Goal: Task Accomplishment & Management: Manage account settings

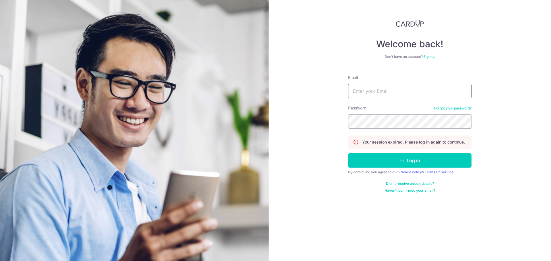
click at [390, 93] on input "Email" at bounding box center [409, 91] width 123 height 14
type input "[EMAIL_ADDRESS][DOMAIN_NAME]"
click at [348, 154] on button "Log in" at bounding box center [409, 161] width 123 height 14
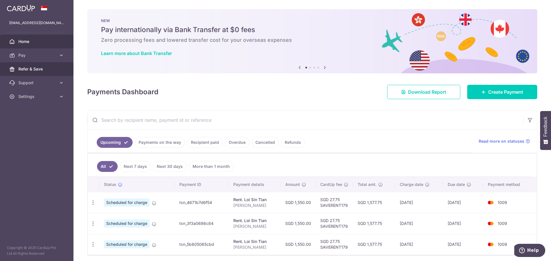
click at [23, 69] on span "Refer & Save" at bounding box center [37, 69] width 38 height 6
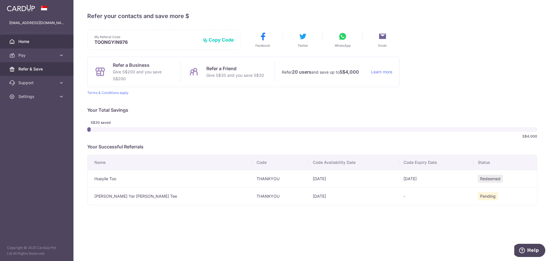
click at [31, 41] on span "Home" at bounding box center [37, 42] width 38 height 6
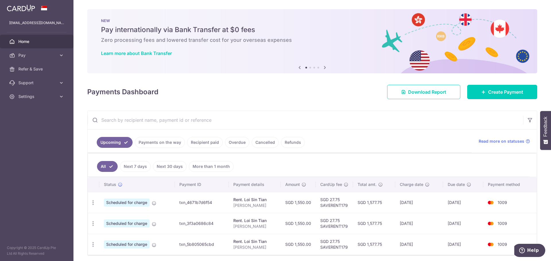
scroll to position [22, 0]
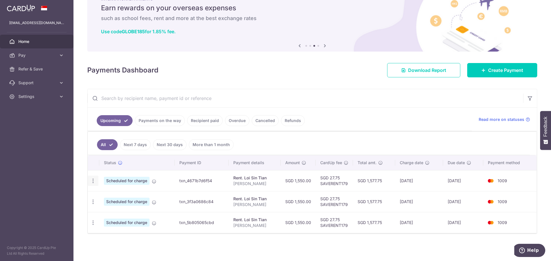
click at [94, 179] on icon "button" at bounding box center [93, 181] width 6 height 6
click at [127, 198] on span "Update payment" at bounding box center [123, 196] width 39 height 7
radio input "true"
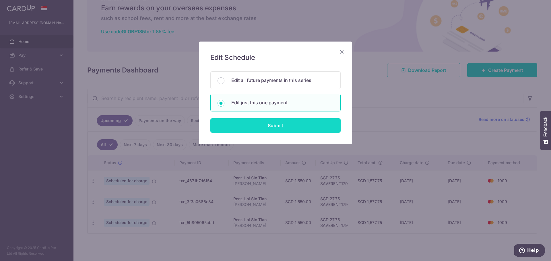
click at [273, 127] on input "Submit" at bounding box center [275, 126] width 130 height 14
radio input "true"
type input "1,550.00"
type input "31/10/2025"
type input "Tony Rent"
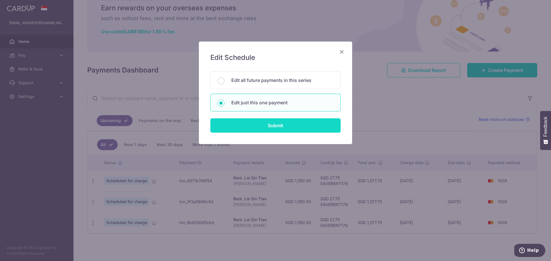
type input "SAVERENT179"
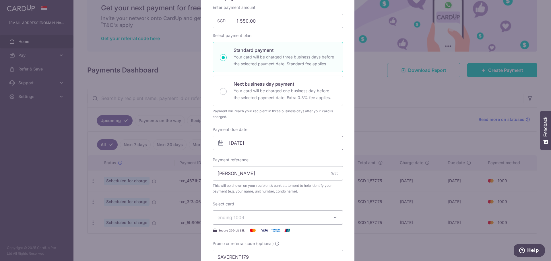
scroll to position [115, 0]
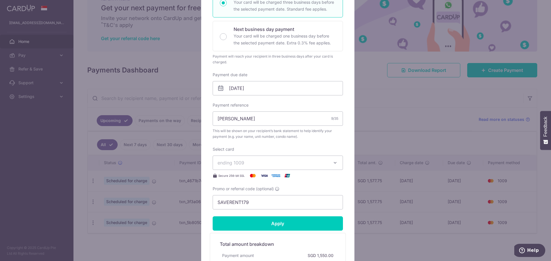
click at [335, 166] on icon "button" at bounding box center [335, 163] width 6 height 6
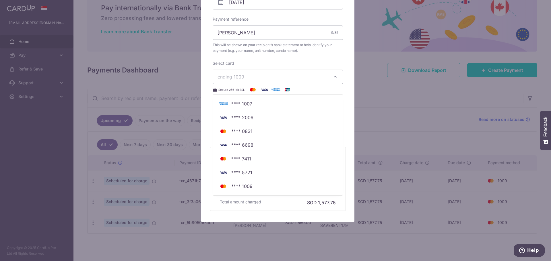
scroll to position [172, 0]
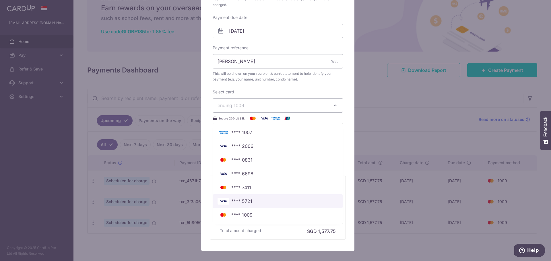
click at [263, 200] on span "**** 5721" at bounding box center [278, 201] width 121 height 7
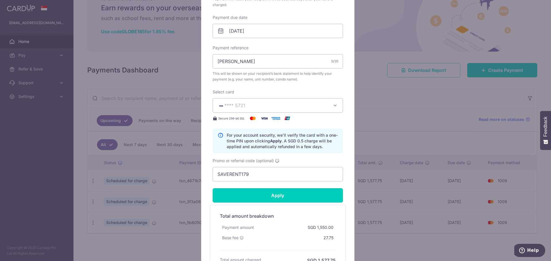
click at [332, 105] on icon "button" at bounding box center [335, 106] width 6 height 6
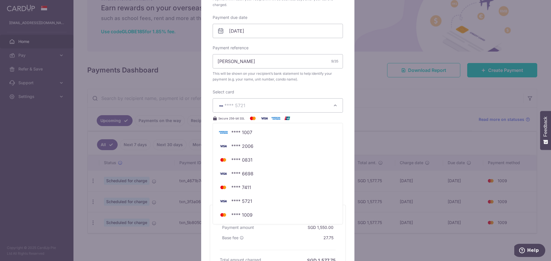
click at [314, 89] on div "Enter payment amount 1,550.00 1550.00 SGD To change the payment amount, please …" at bounding box center [278, 36] width 130 height 289
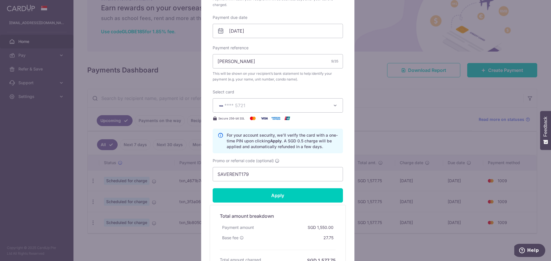
click at [298, 105] on span "**** 5721" at bounding box center [273, 105] width 110 height 7
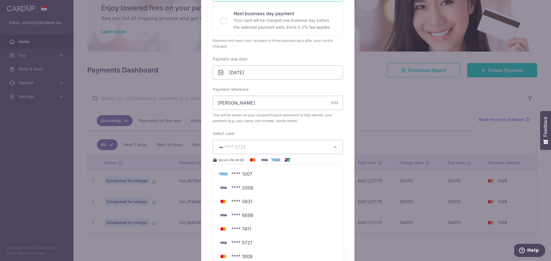
scroll to position [29, 0]
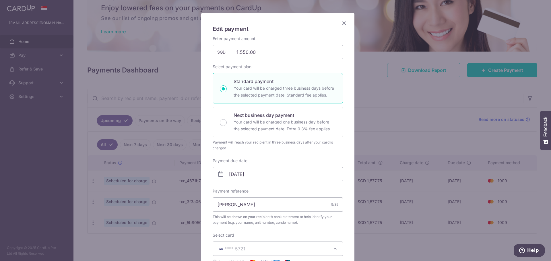
click at [342, 24] on icon "Close" at bounding box center [344, 23] width 7 height 7
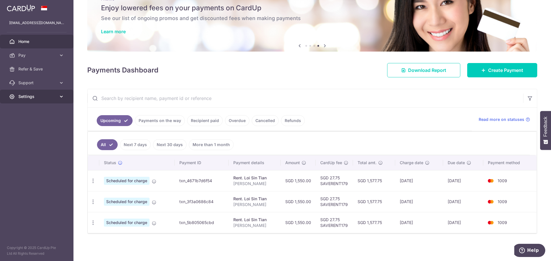
click at [40, 95] on span "Settings" at bounding box center [37, 97] width 38 height 6
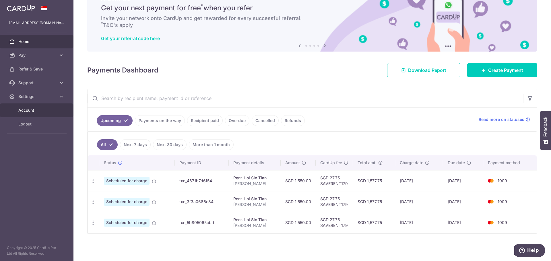
click at [39, 110] on span "Account" at bounding box center [37, 111] width 38 height 6
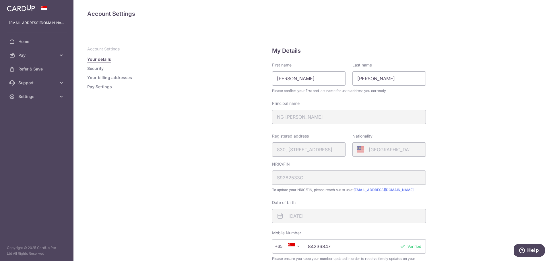
click at [99, 87] on link "Pay Settings" at bounding box center [99, 87] width 25 height 6
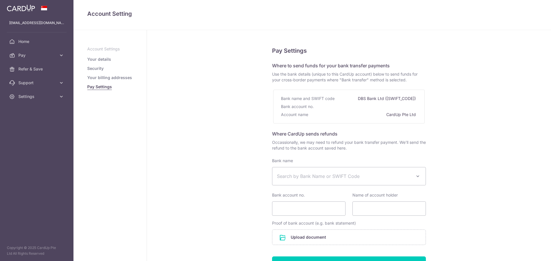
select select
click at [110, 78] on link "Your billing addresses" at bounding box center [109, 78] width 45 height 6
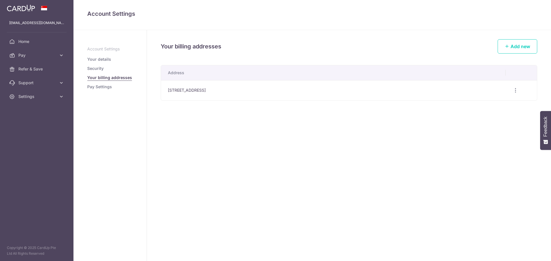
click at [95, 69] on link "Security" at bounding box center [95, 69] width 16 height 6
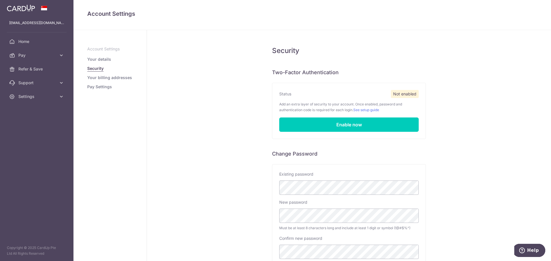
click at [99, 57] on link "Your details" at bounding box center [99, 60] width 24 height 6
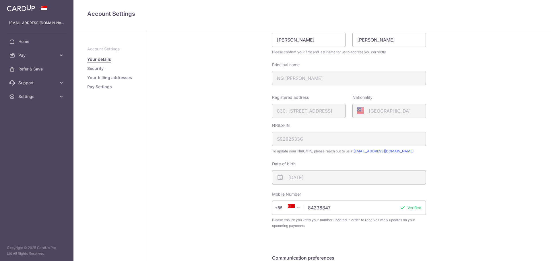
scroll to position [107, 0]
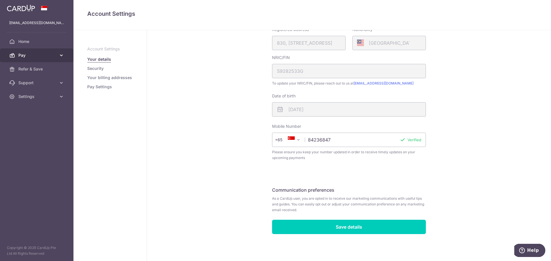
click at [62, 54] on icon at bounding box center [62, 56] width 6 height 6
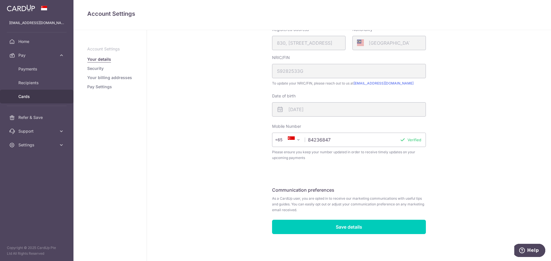
click at [30, 95] on span "Cards" at bounding box center [37, 97] width 38 height 6
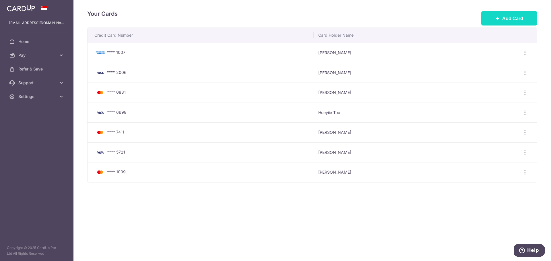
click at [508, 17] on span "Add Card" at bounding box center [512, 18] width 21 height 7
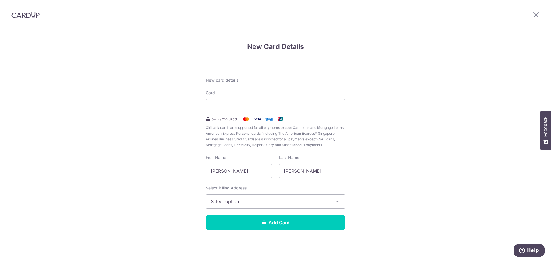
click at [305, 209] on button "Select option" at bounding box center [275, 202] width 139 height 14
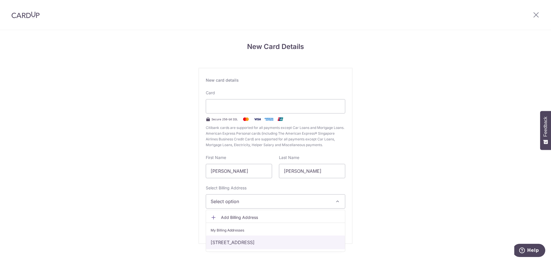
click at [249, 243] on link "830 Hougang Central, #14-520, Singapore, Singapore-530830" at bounding box center [275, 243] width 139 height 14
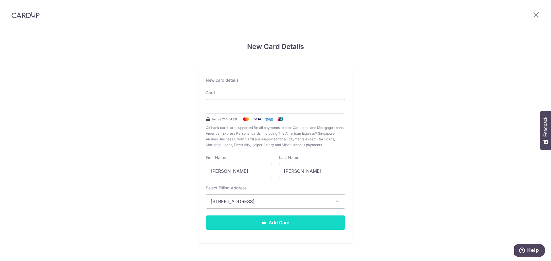
click at [240, 226] on button "Add Card" at bounding box center [275, 223] width 139 height 14
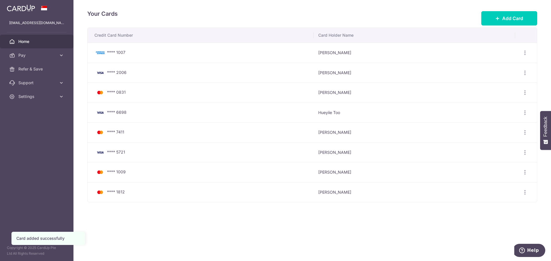
click at [40, 42] on span "Home" at bounding box center [37, 42] width 38 height 6
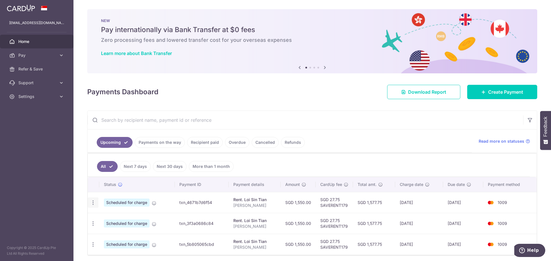
click at [92, 204] on icon "button" at bounding box center [93, 203] width 6 height 6
click at [121, 222] on span "Update payment" at bounding box center [123, 218] width 39 height 7
radio input "true"
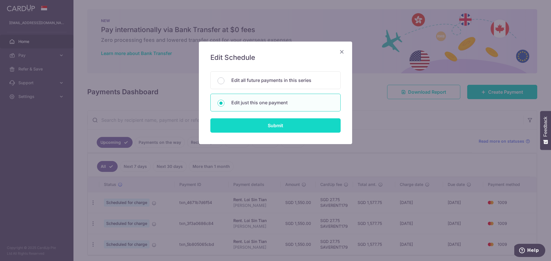
click at [258, 122] on input "Submit" at bounding box center [275, 126] width 130 height 14
radio input "true"
type input "1,550.00"
type input "[DATE]"
type input "[PERSON_NAME]"
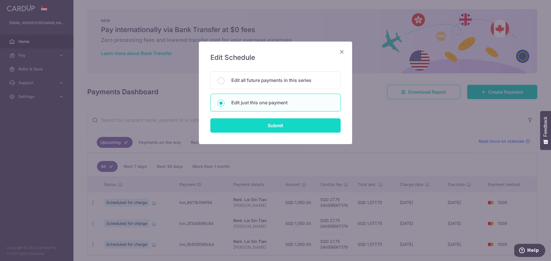
type input "SAVERENT179"
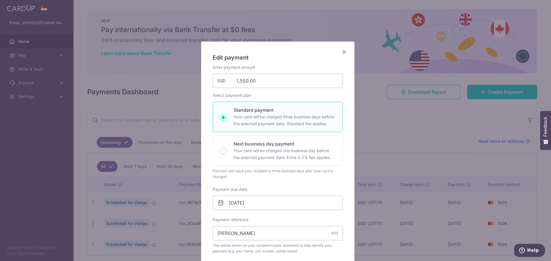
scroll to position [115, 0]
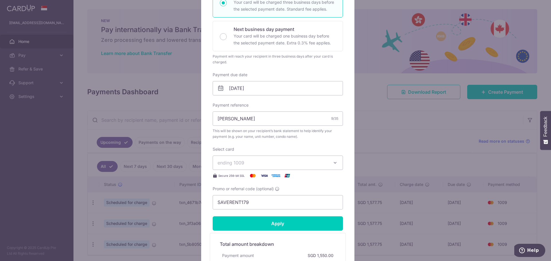
click at [292, 163] on span "ending 1009" at bounding box center [273, 163] width 110 height 7
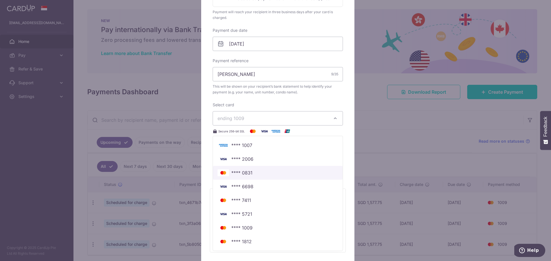
scroll to position [204, 0]
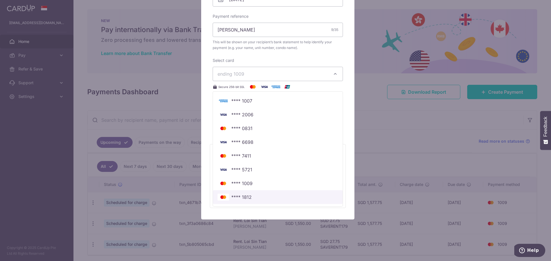
click at [237, 200] on span "**** 1812" at bounding box center [241, 197] width 20 height 7
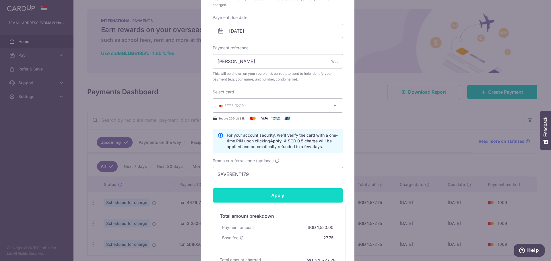
scroll to position [232, 0]
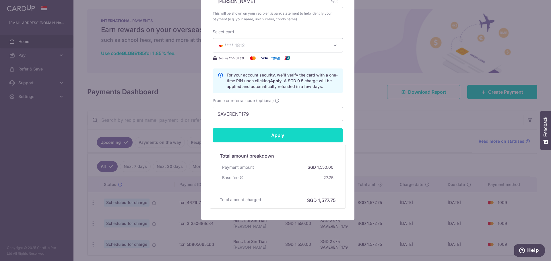
click at [288, 137] on input "Apply" at bounding box center [278, 135] width 130 height 14
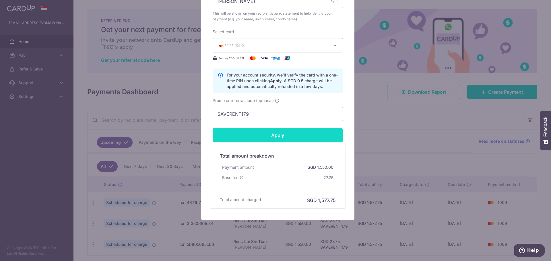
type input "Successfully Applied"
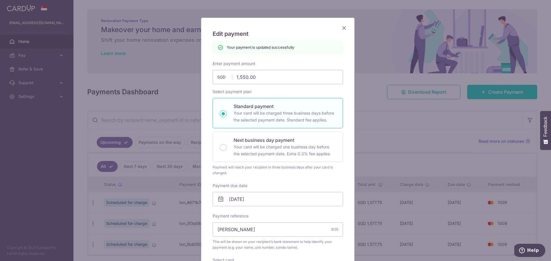
scroll to position [0, 0]
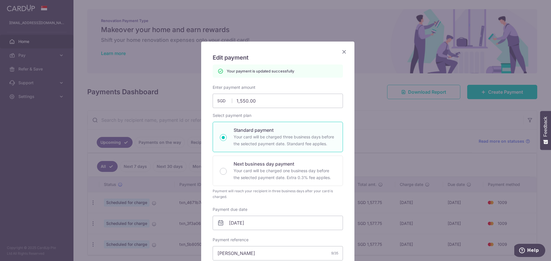
click at [341, 53] on icon "Close" at bounding box center [344, 51] width 7 height 7
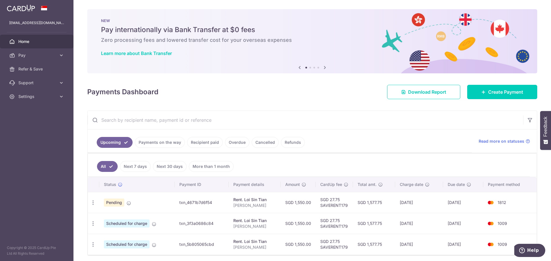
scroll to position [22, 0]
